Goal: Task Accomplishment & Management: Manage account settings

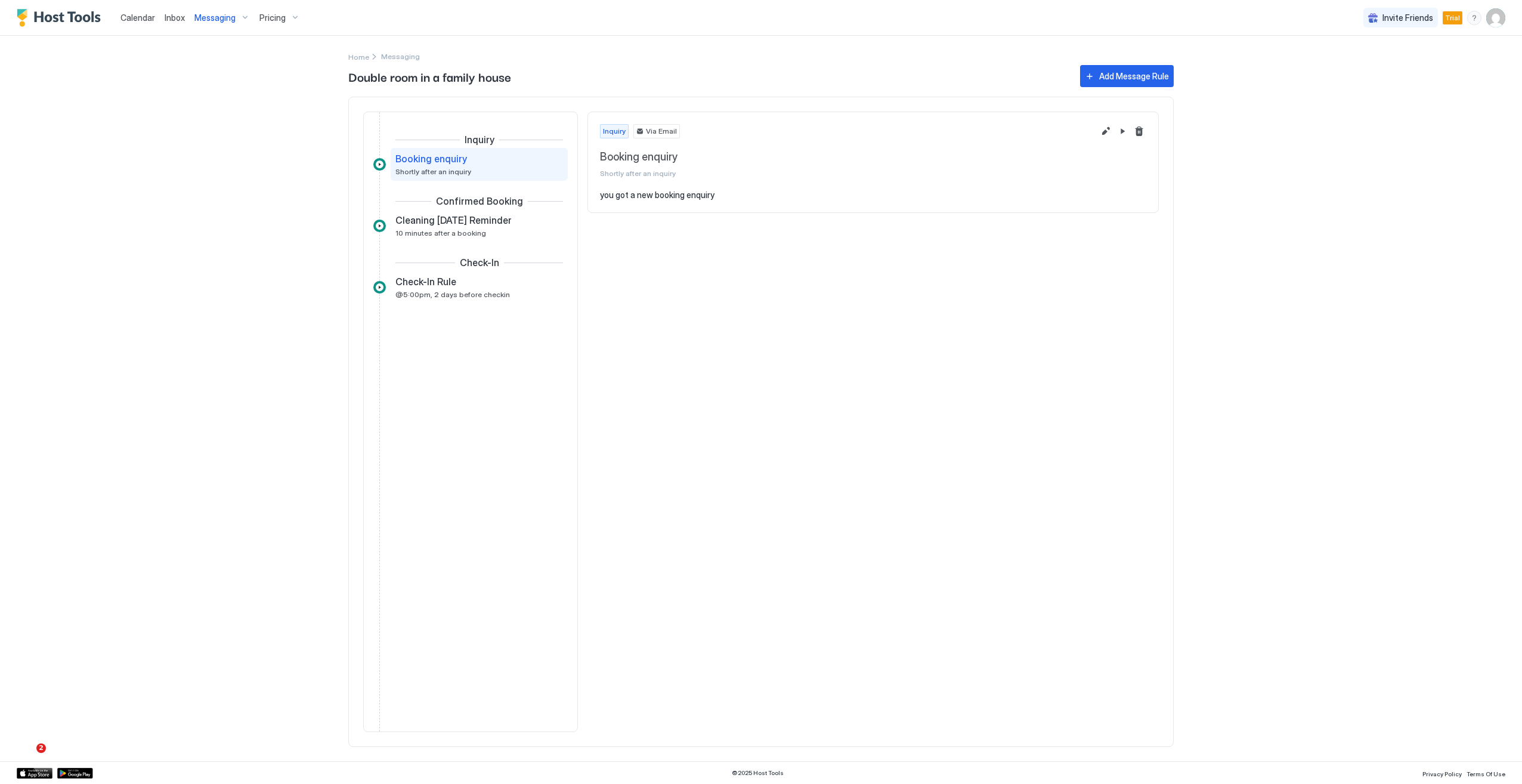
click at [135, 22] on span "Calendar" at bounding box center [137, 18] width 34 height 10
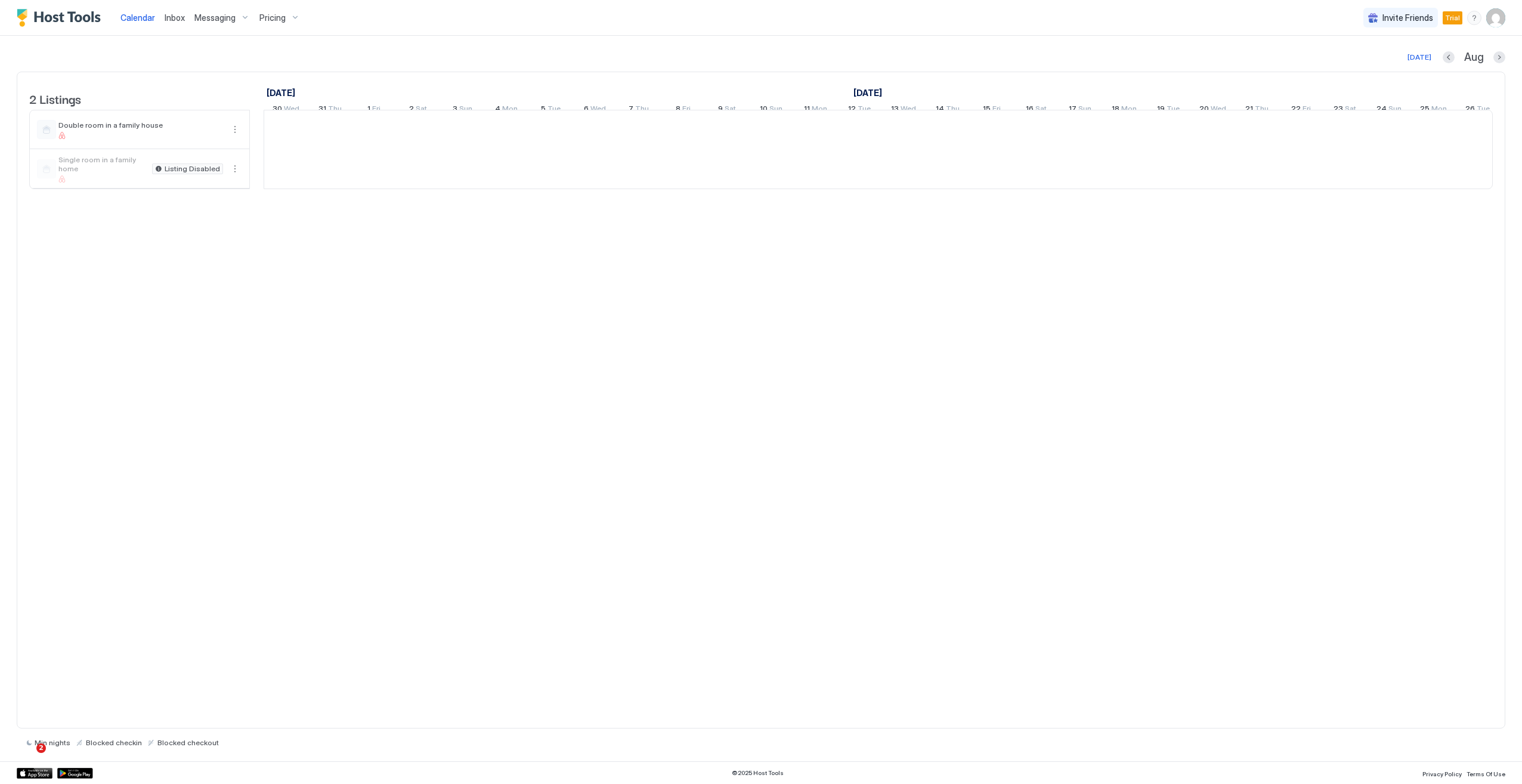
scroll to position [0, 663]
click at [110, 137] on div "Double room in a family house" at bounding box center [140, 129] width 164 height 18
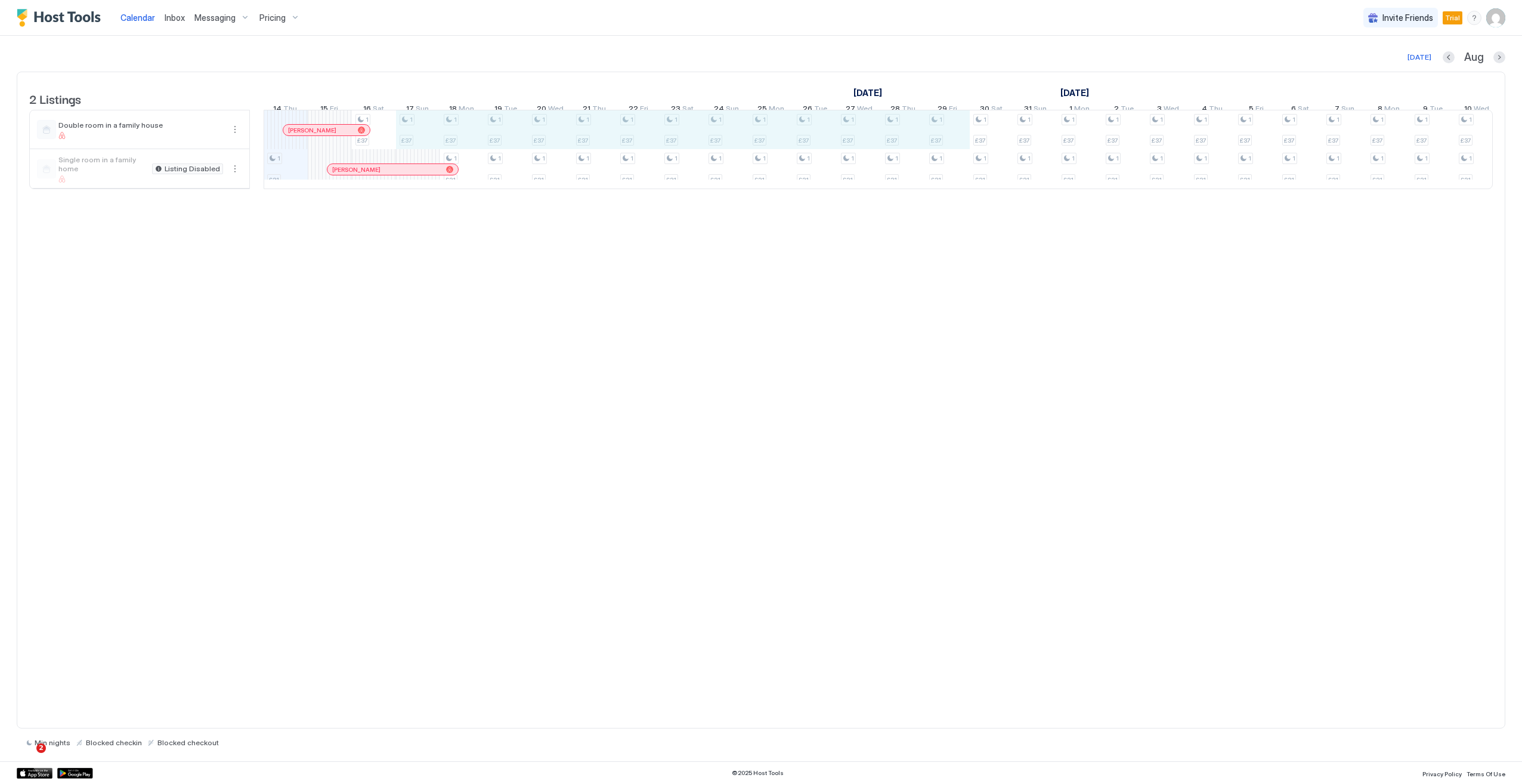
drag, startPoint x: 399, startPoint y: 137, endPoint x: 942, endPoint y: 131, distance: 543.0
click at [942, 131] on div "1 £31 1 £37 1 £37 1 £37 1 £31 1 £37 1 £31 1 £37 1 £31 1 £37 1 £31 1 £37 1 £31 1…" at bounding box center [1102, 149] width 3001 height 78
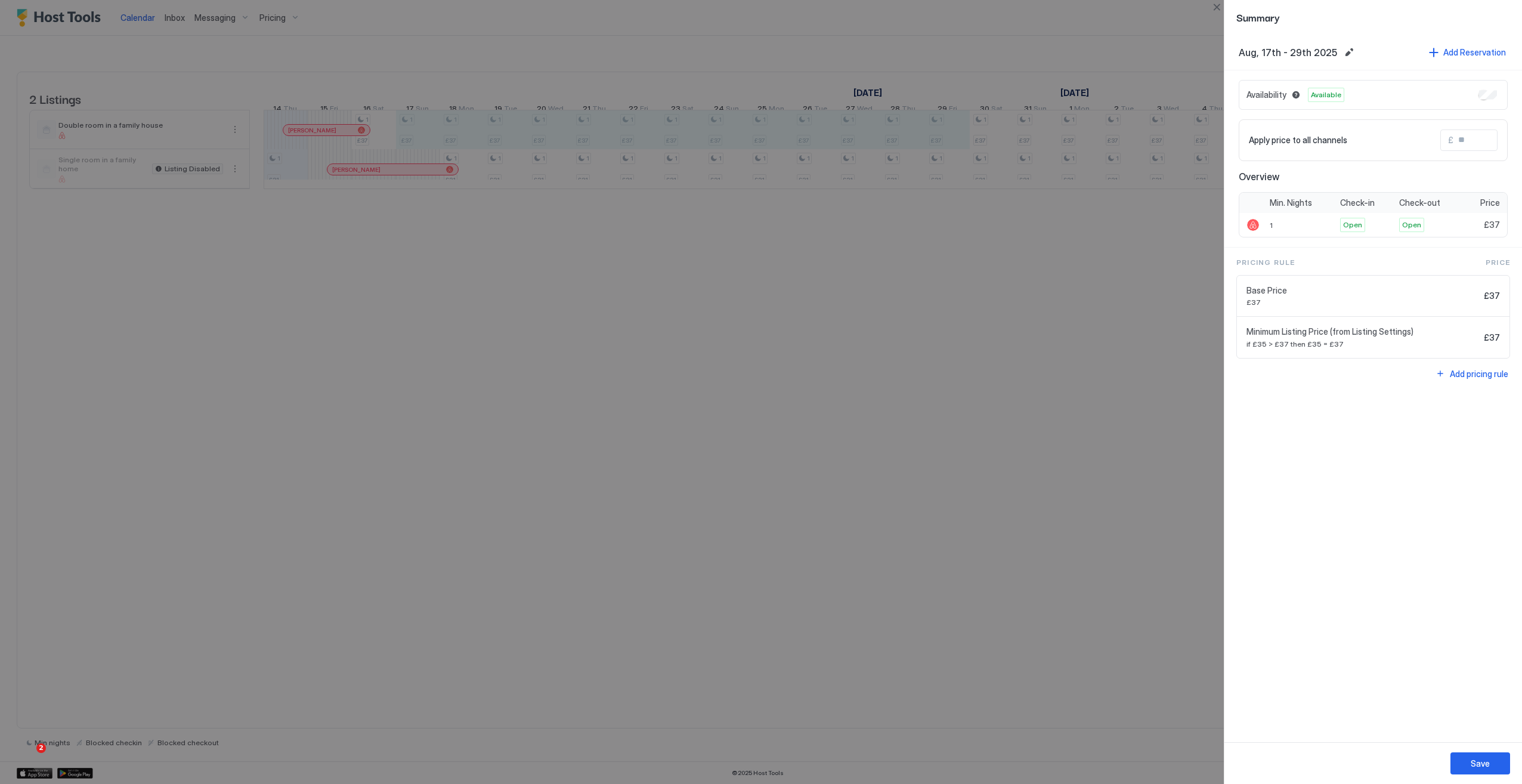
click at [1486, 103] on div "Availability Available" at bounding box center [1373, 95] width 269 height 30
click at [1483, 100] on div "Availability Available" at bounding box center [1373, 95] width 269 height 30
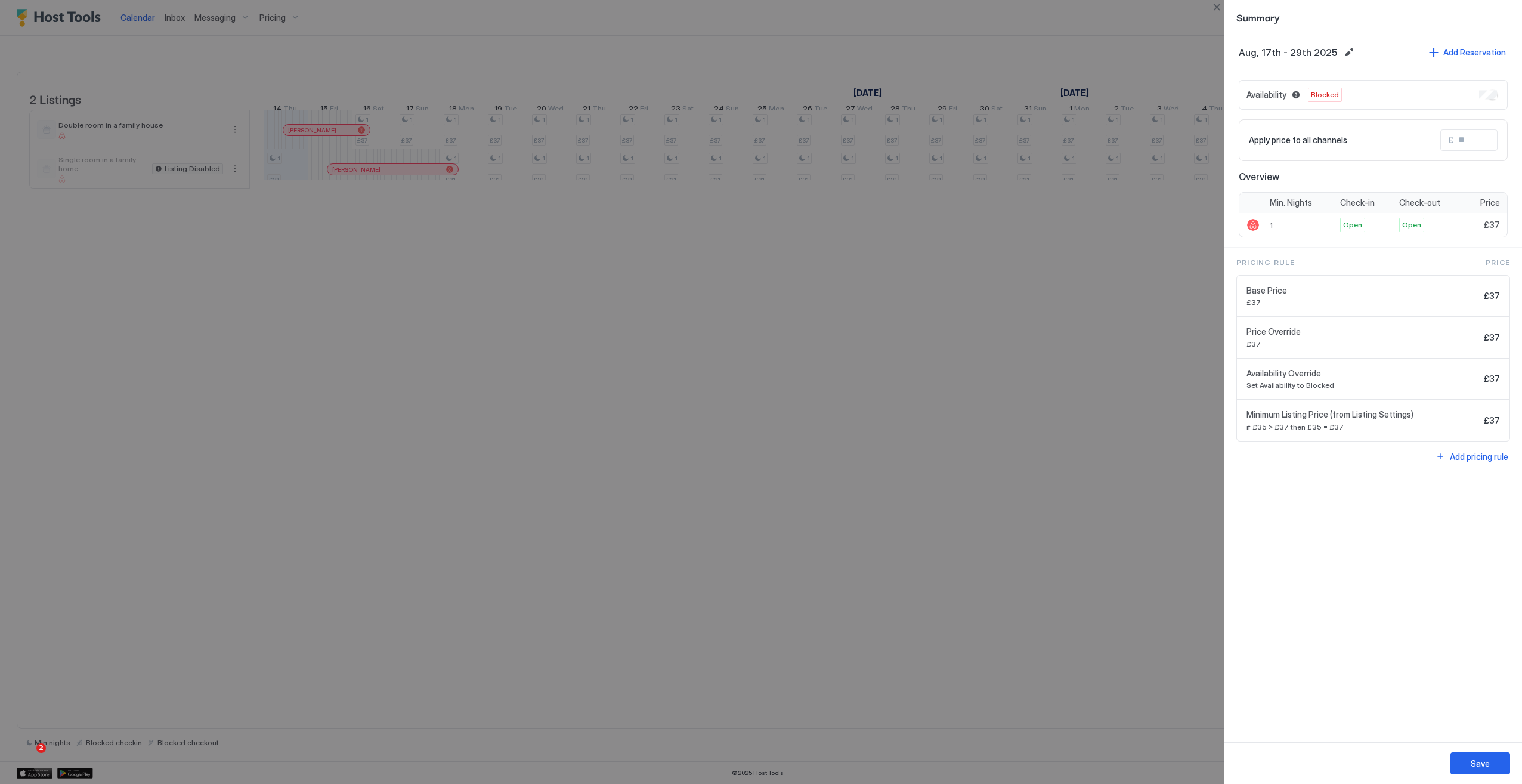
click at [1050, 406] on div at bounding box center [761, 392] width 1522 height 784
click at [783, 436] on div at bounding box center [761, 392] width 1522 height 784
click at [1490, 759] on button "Save" at bounding box center [1480, 763] width 60 height 22
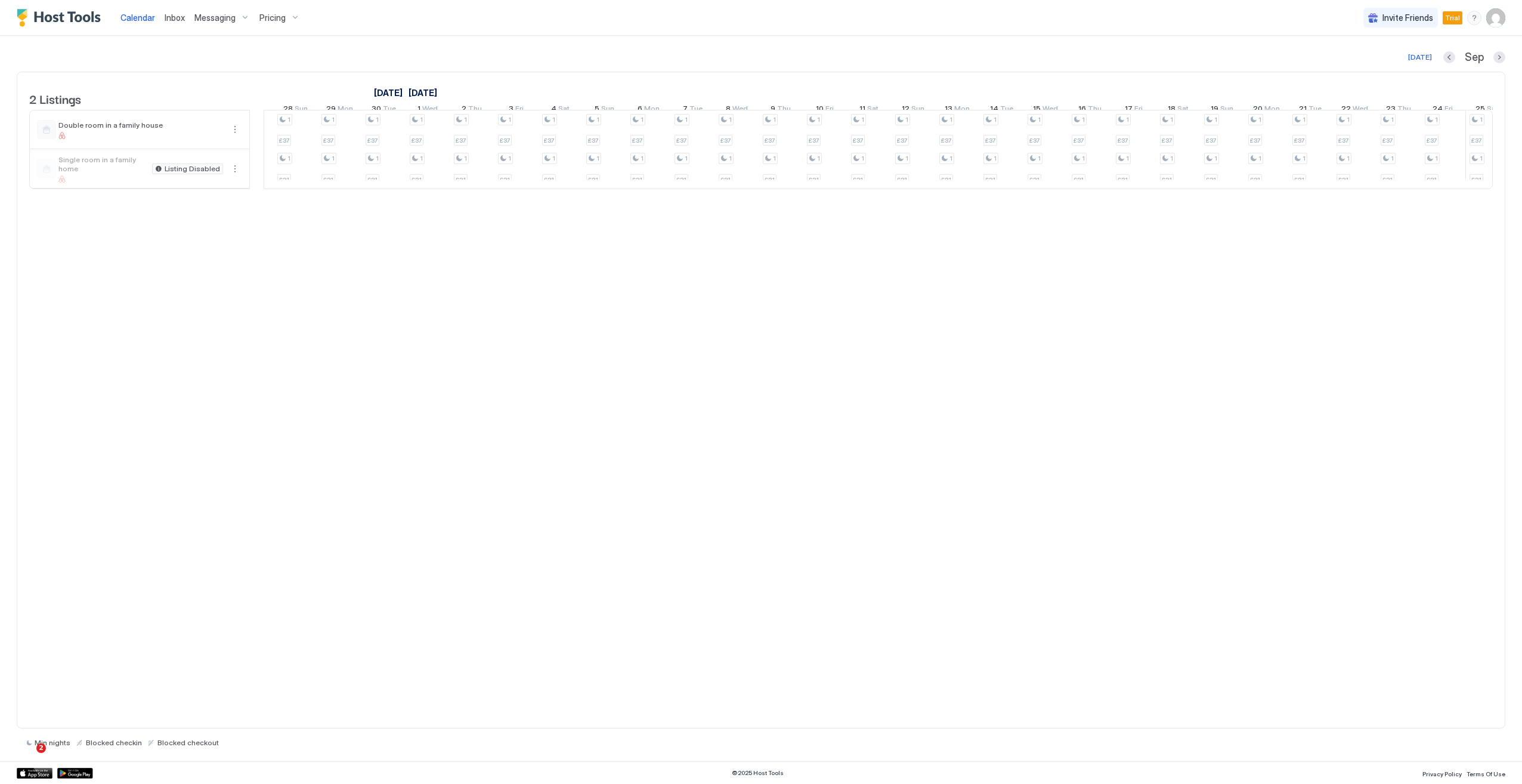
scroll to position [0, 1578]
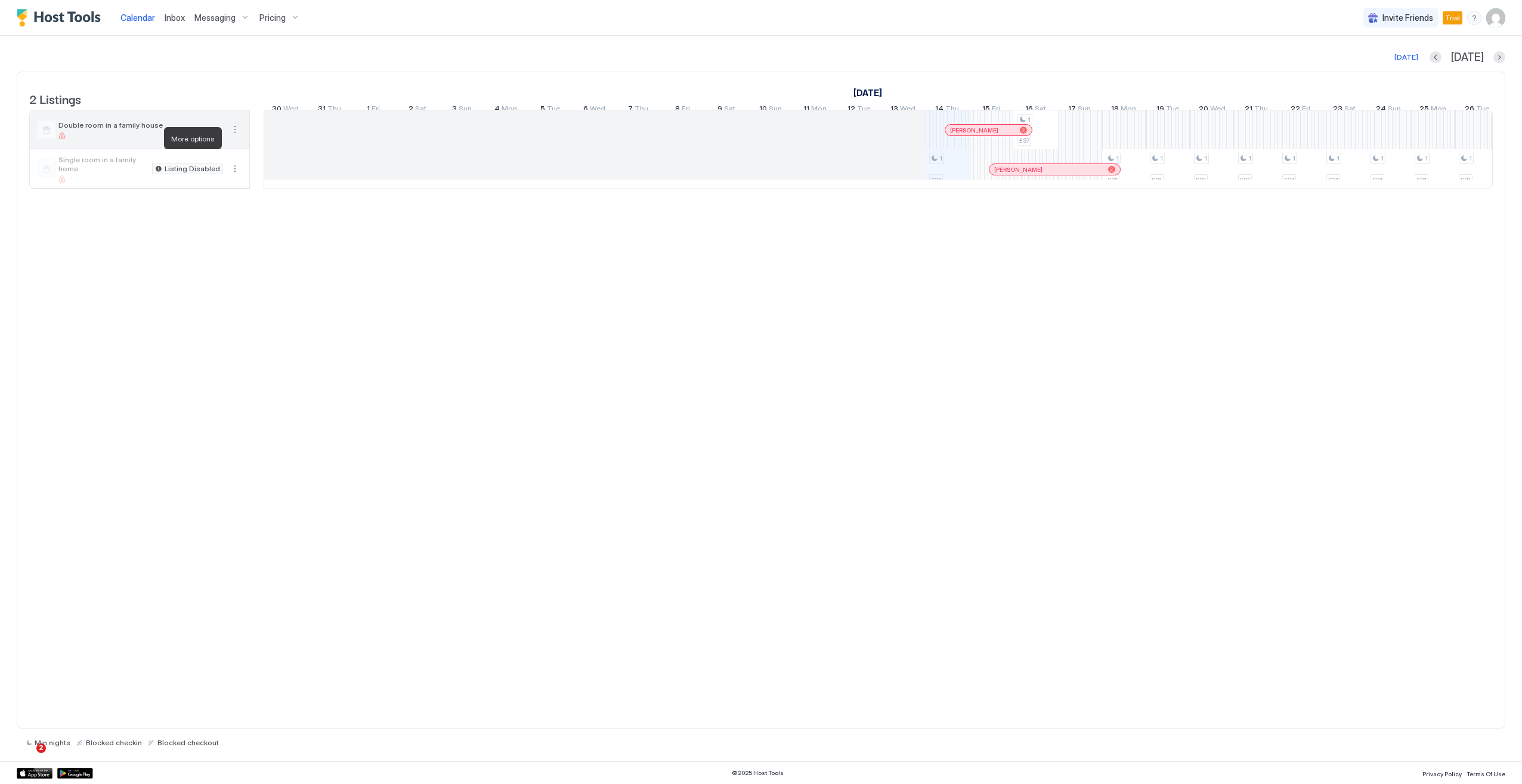
click at [235, 133] on button "More options" at bounding box center [235, 129] width 14 height 14
click at [286, 191] on span "Listing Settings" at bounding box center [272, 193] width 53 height 9
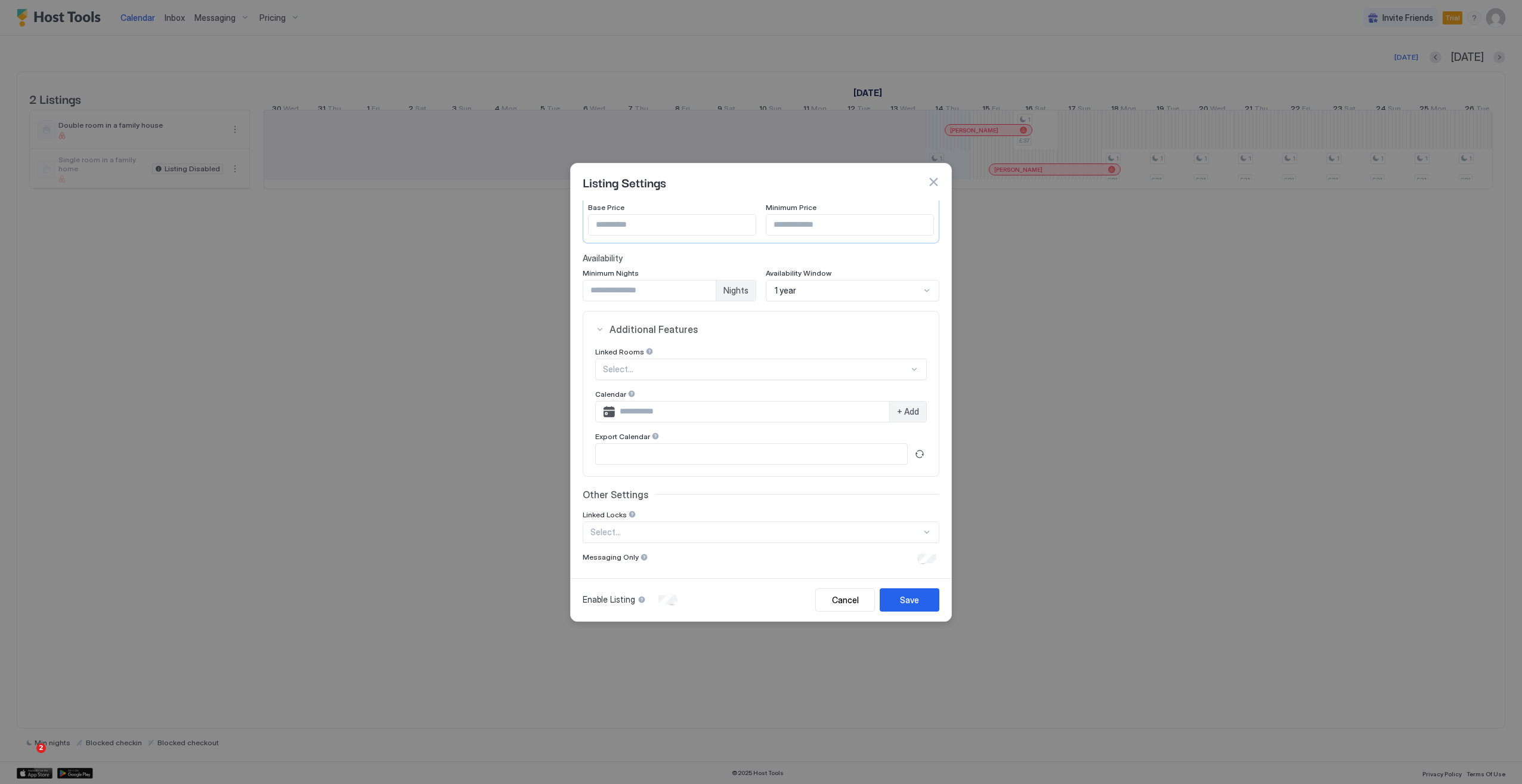
click at [934, 177] on button "button" at bounding box center [933, 182] width 12 height 12
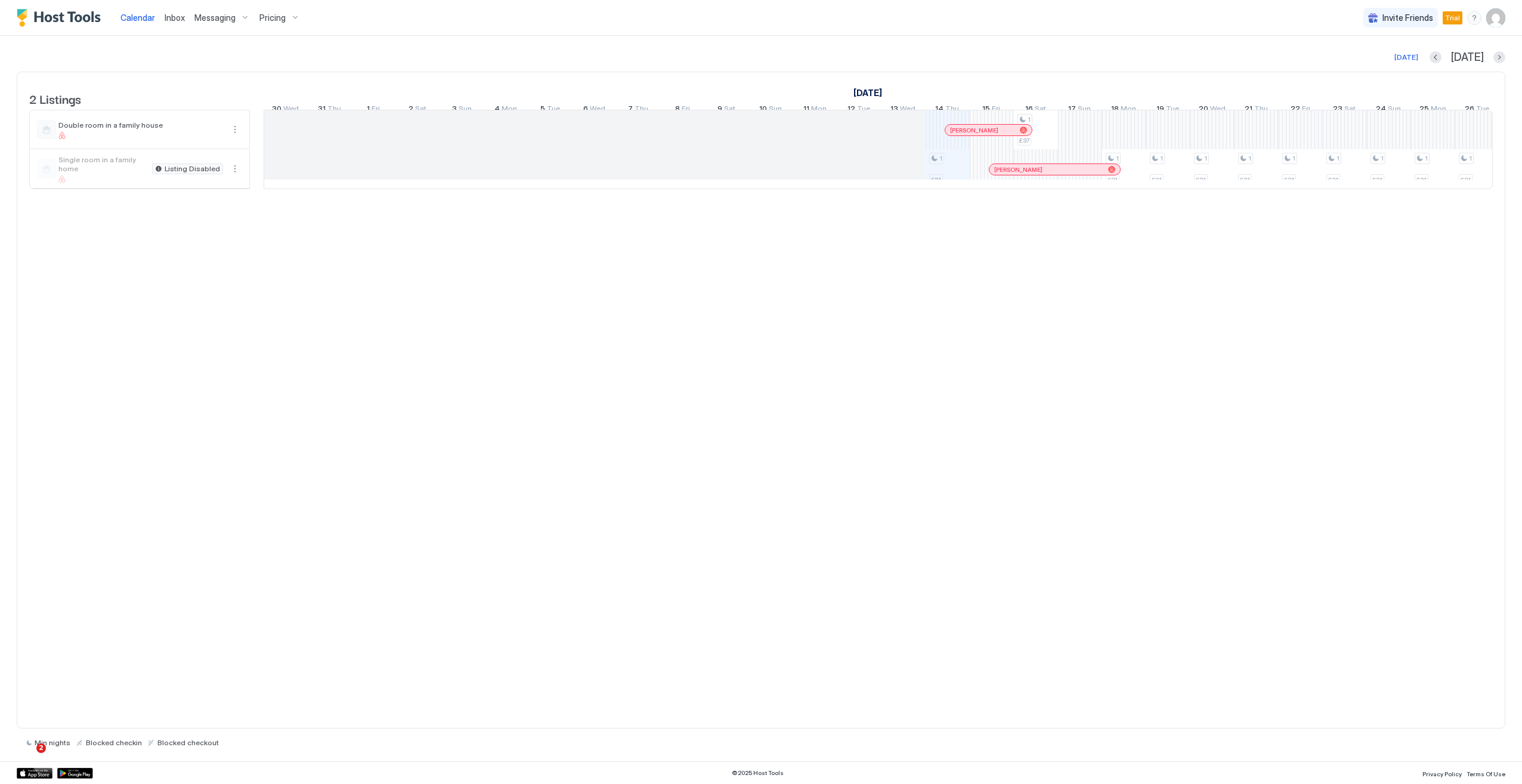
click at [174, 20] on span "Inbox" at bounding box center [175, 18] width 20 height 10
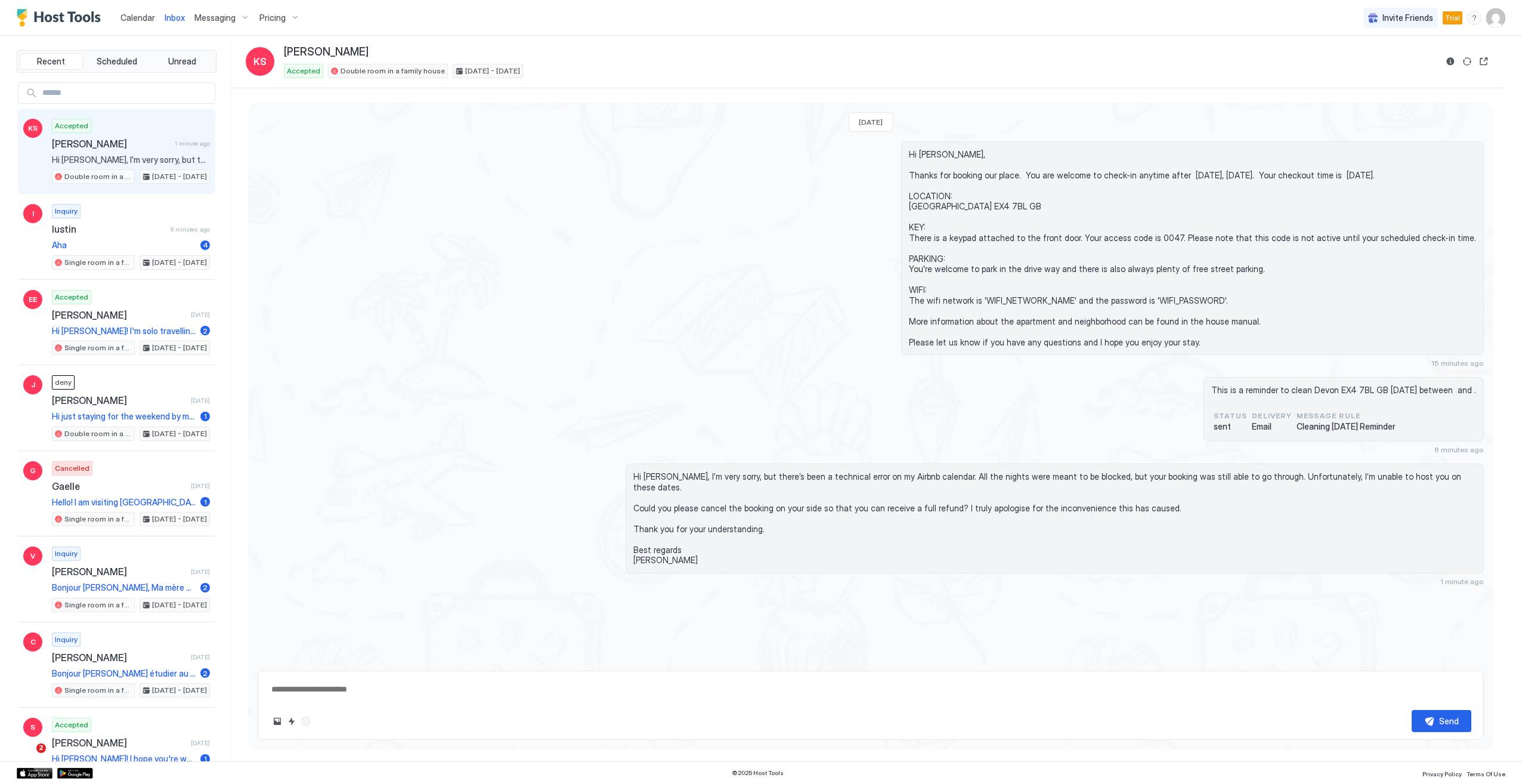
click at [212, 19] on span "Messaging" at bounding box center [214, 18] width 41 height 11
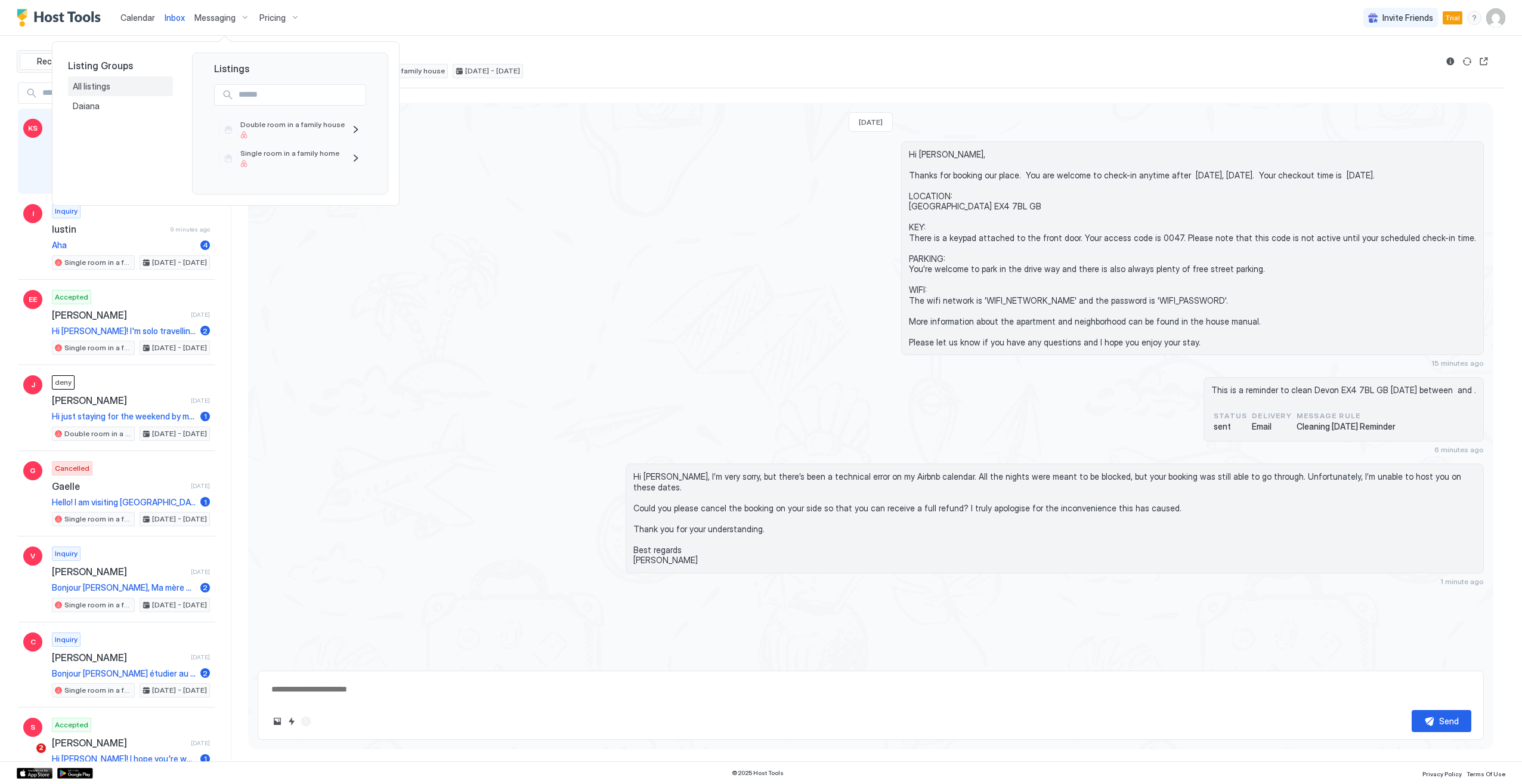
click at [116, 88] on div "All listings" at bounding box center [120, 87] width 95 height 11
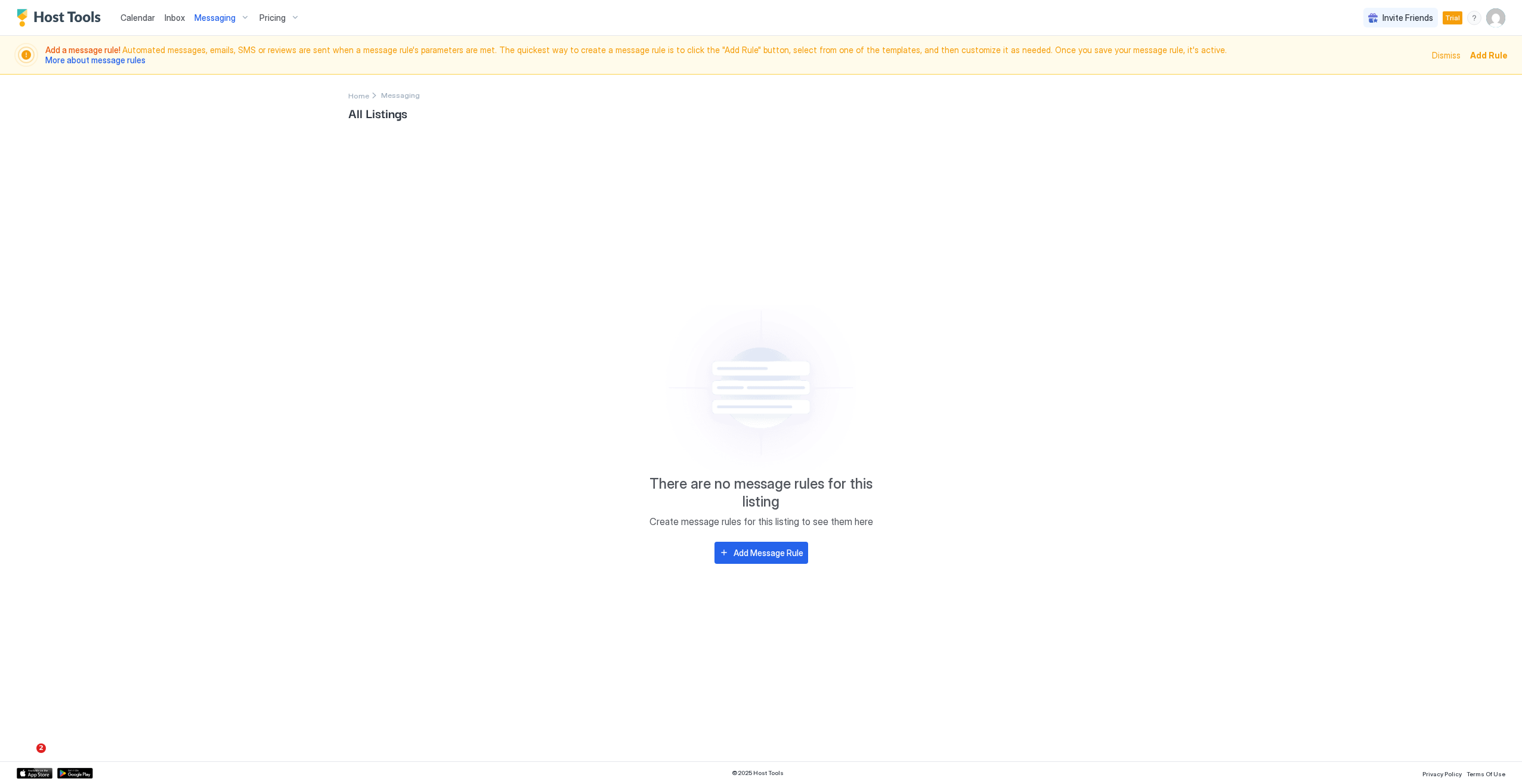
click at [139, 20] on span "Calendar" at bounding box center [137, 18] width 34 height 10
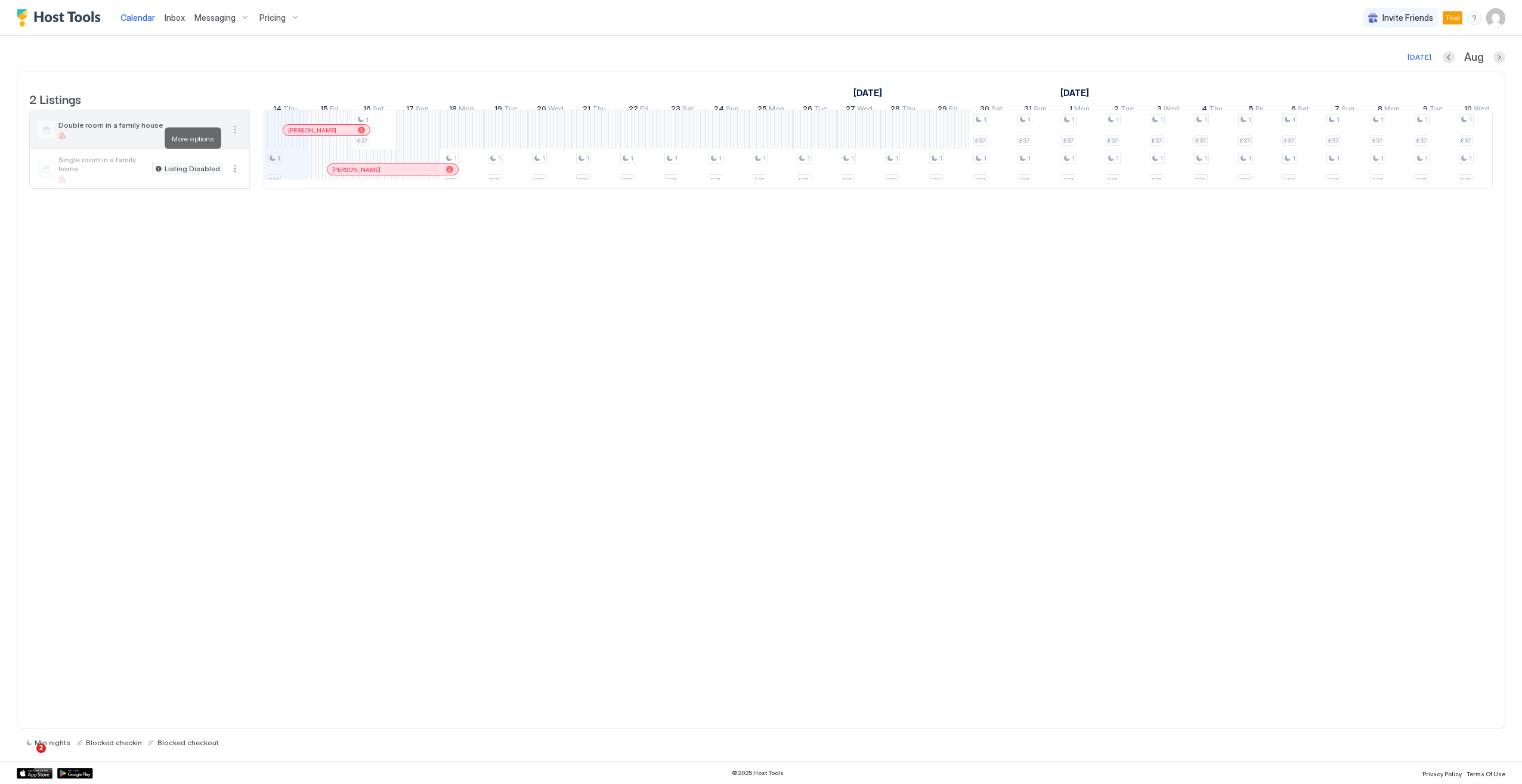
click at [233, 137] on button "More options" at bounding box center [235, 129] width 14 height 14
click at [145, 19] on div at bounding box center [761, 392] width 1522 height 784
click at [55, 13] on img "Host Tools Logo" at bounding box center [62, 18] width 89 height 18
click at [1500, 60] on button "Next month" at bounding box center [1500, 57] width 12 height 12
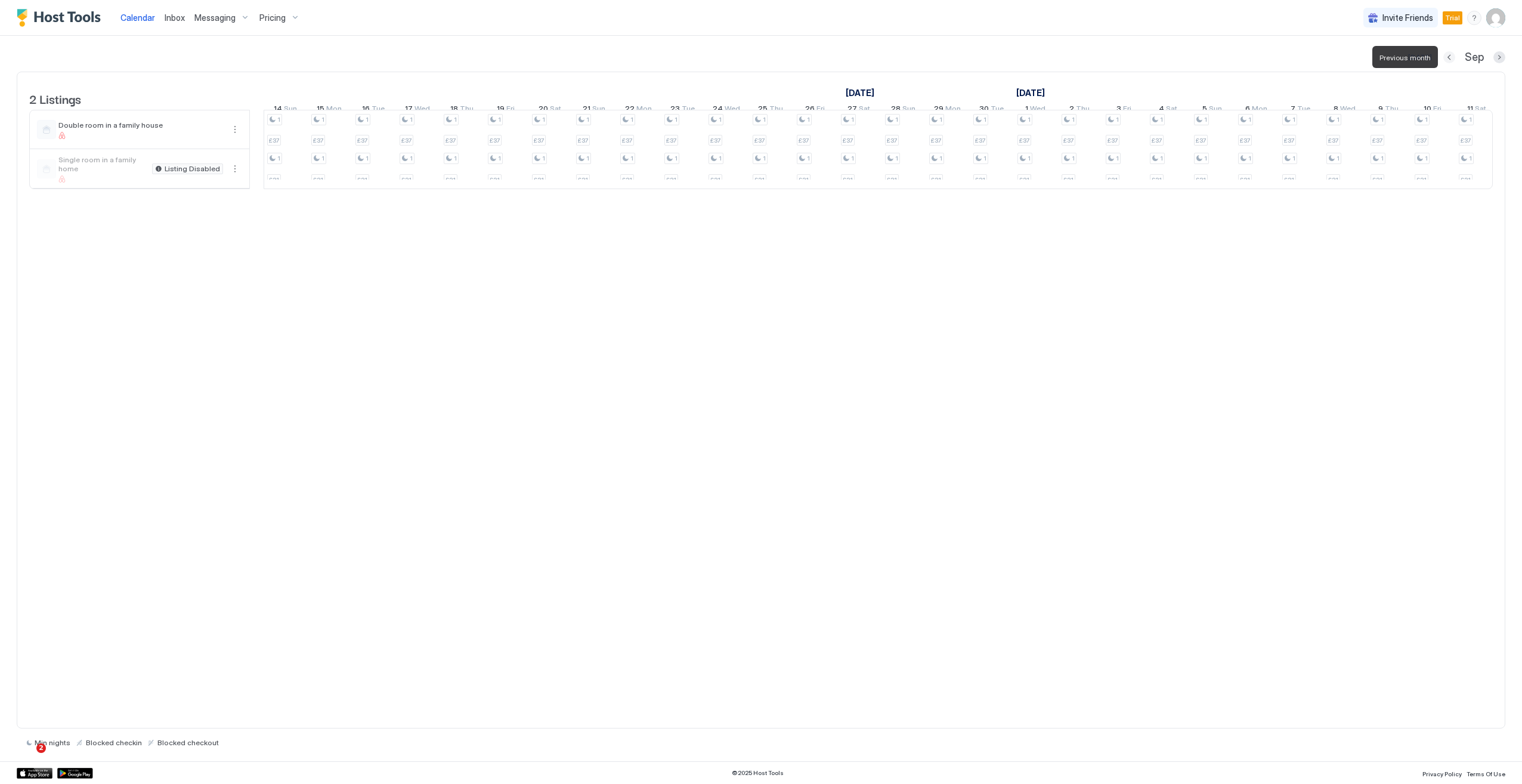
click at [1448, 58] on button "Previous month" at bounding box center [1450, 57] width 12 height 12
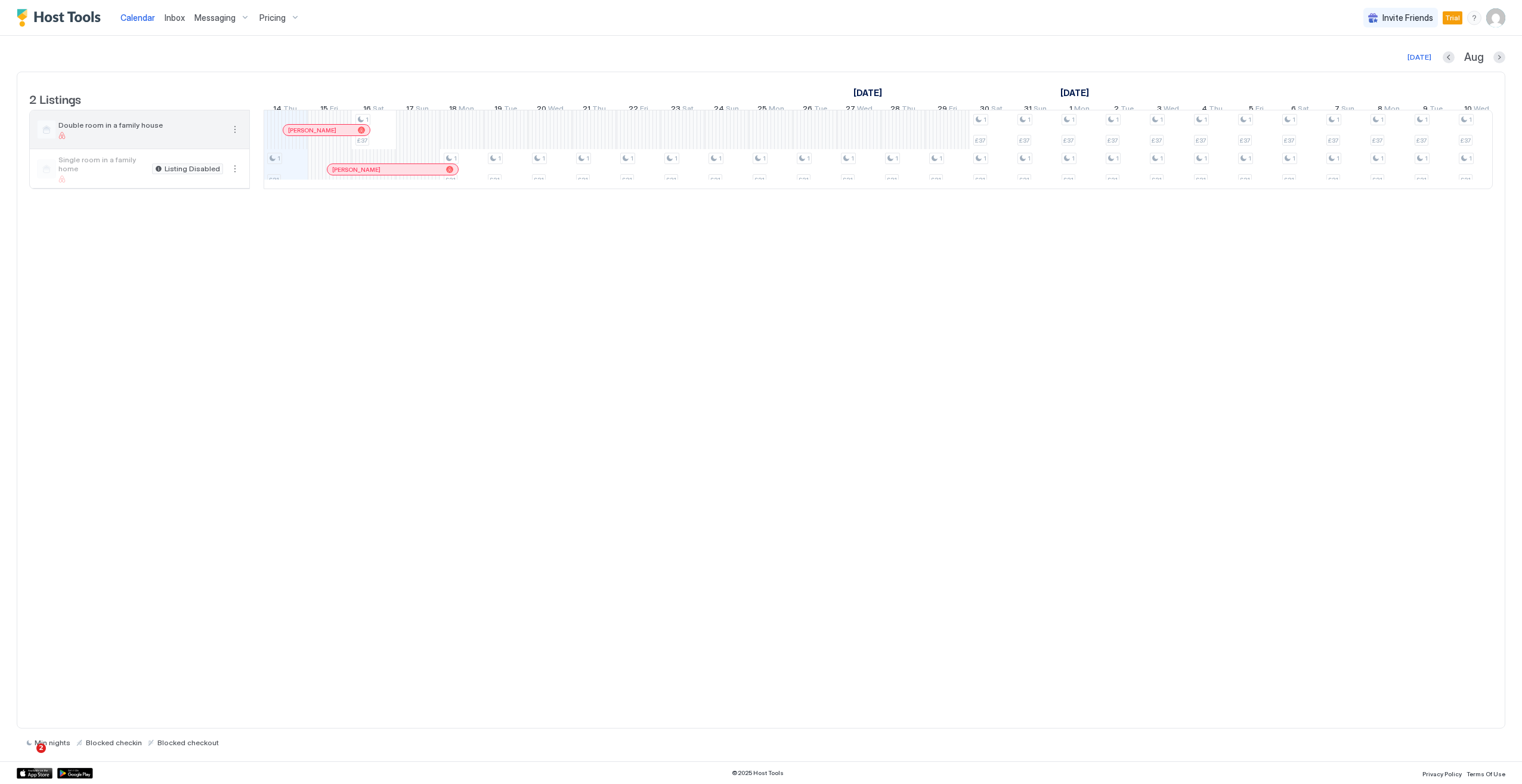
click at [177, 129] on span "Double room in a family house" at bounding box center [140, 124] width 164 height 9
click at [132, 129] on span "Double room in a family house" at bounding box center [140, 124] width 164 height 9
click at [45, 139] on div at bounding box center [47, 129] width 19 height 19
click at [235, 137] on button "More options" at bounding box center [235, 129] width 14 height 14
click at [264, 196] on span "Listing Settings" at bounding box center [272, 193] width 53 height 9
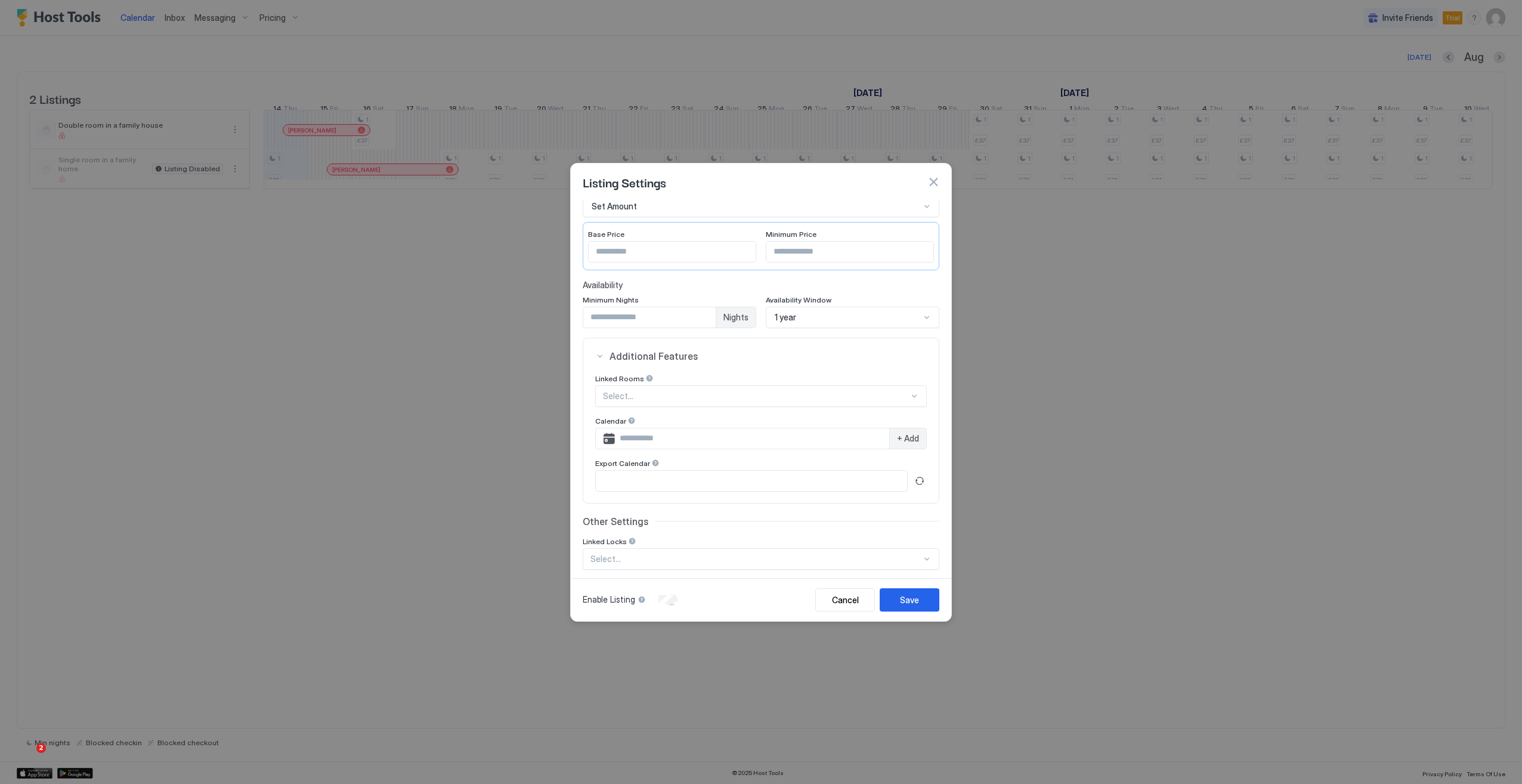
scroll to position [118, 0]
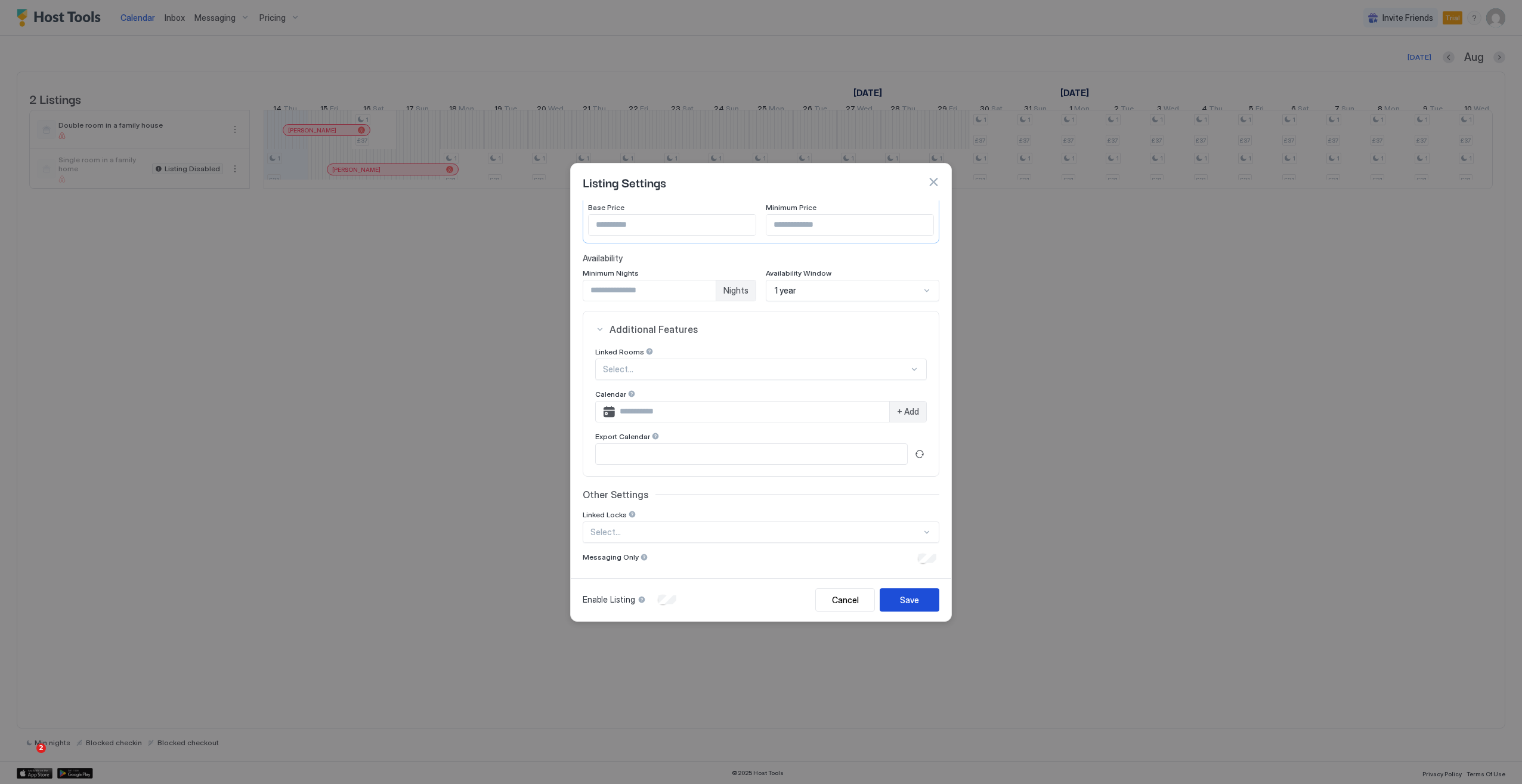
click at [923, 605] on button "Save" at bounding box center [910, 599] width 60 height 23
